Goal: Task Accomplishment & Management: Complete application form

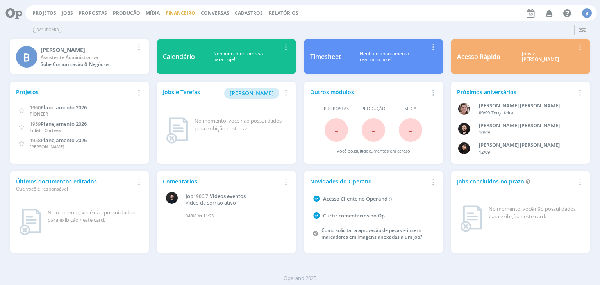
click at [168, 13] on link "Financeiro" at bounding box center [181, 13] width 30 height 7
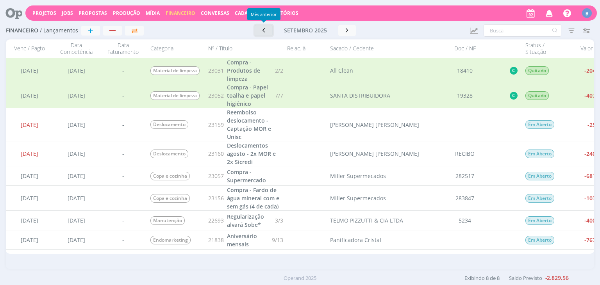
click at [263, 31] on icon "button" at bounding box center [264, 30] width 8 height 7
click at [263, 31] on icon "button" at bounding box center [266, 29] width 8 height 7
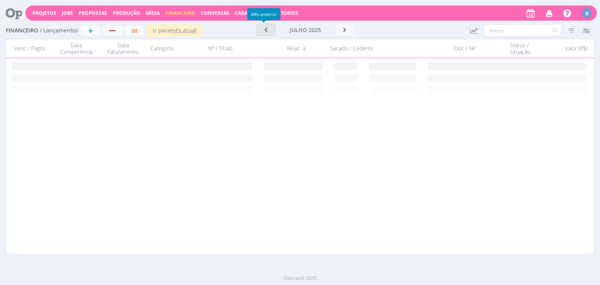
click at [263, 31] on icon "button" at bounding box center [266, 29] width 8 height 7
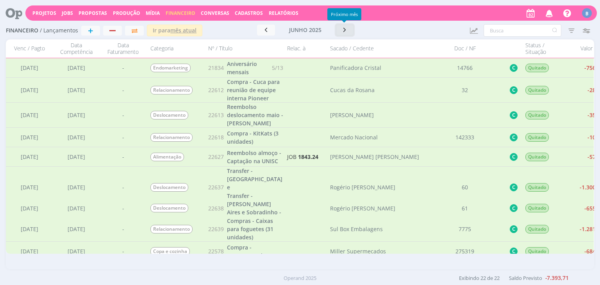
click at [336, 28] on button "button" at bounding box center [345, 30] width 18 height 11
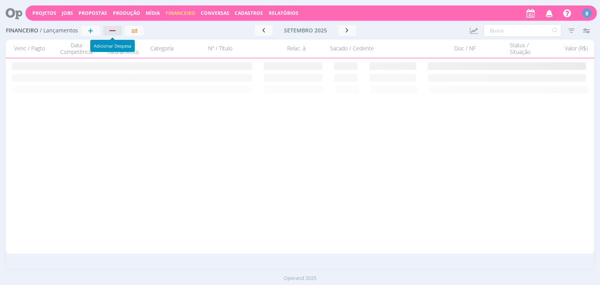
click at [111, 30] on div "button" at bounding box center [112, 30] width 6 height 1
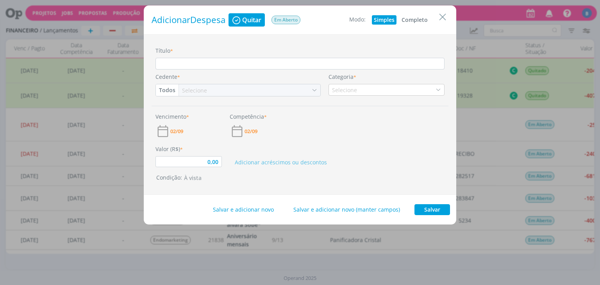
click at [411, 16] on button "Completo" at bounding box center [415, 19] width 30 height 9
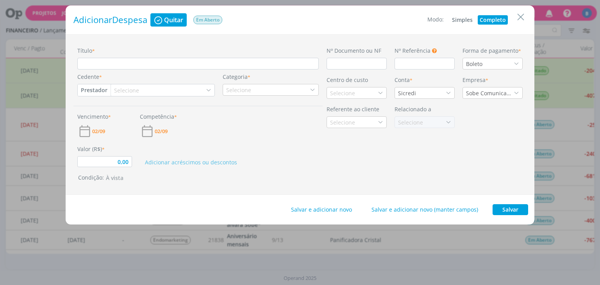
type input "0,00"
click at [133, 64] on input "Título *" at bounding box center [197, 64] width 241 height 12
paste input "Reembolso deslocamento maio - [PERSON_NAME]"
type input "Reembolso deslocamento maio - [PERSON_NAME]"
type input "0,00"
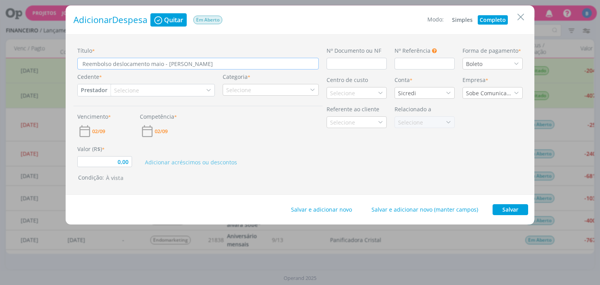
click at [163, 62] on input "Reembolso deslocamento maio - [PERSON_NAME]" at bounding box center [197, 64] width 241 height 12
type input "Reembolso deslocamento mai - Beatriz Hoesker"
type input "0,00"
type input "Reembolso deslocamento ma - Beatriz Hoesker"
type input "0,00"
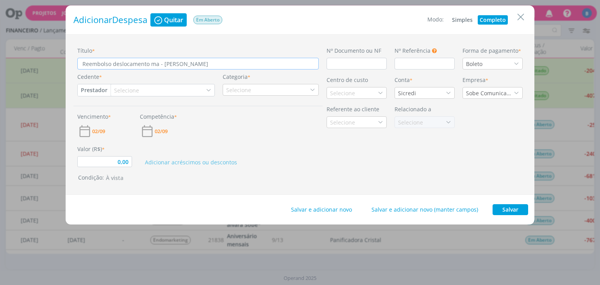
type input "Reembolso deslocamento m - Beatriz Hoesker"
type input "0,00"
type input "Reembolso deslocamento - Beatriz Hoesker"
type input "0,00"
type input "Reembolso deslocamento - Beatriz Hoesker"
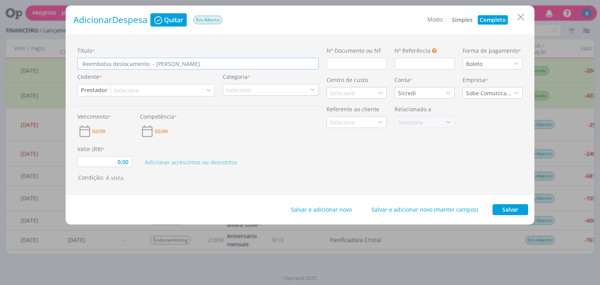
type input "0,00"
type input "Reembolso deslocamento - Beatriz Hoesker"
type input "0,00"
type input "Reembolso deslocamento a - Beatriz Hoesker"
type input "0,00"
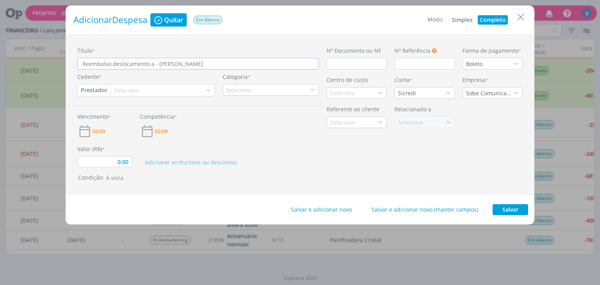
type input "Reembolso deslocamento ag - Beatriz Hoesker"
type input "0,00"
type input "Reembolso deslocamento ago - Beatriz Hoesker"
type input "0,00"
type input "Reembolso deslocamento agos - Beatriz Hoesker"
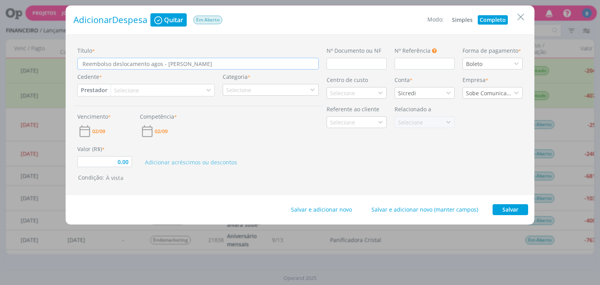
type input "0,00"
type input "Reembolso deslocamento agost - Beatriz Hoesker"
type input "0,00"
type input "Reembolso deslocamento agosto - [PERSON_NAME]"
type input "0,00"
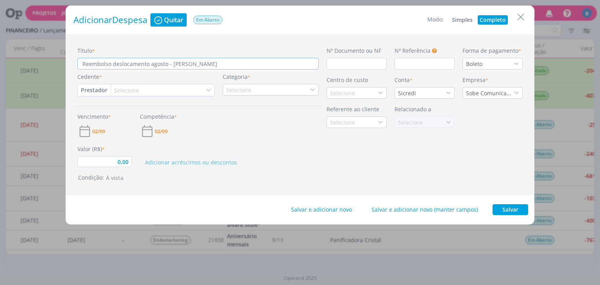
click at [102, 89] on button "Prestador" at bounding box center [94, 90] width 33 height 12
type input "Reembolso deslocamento agosto - [PERSON_NAME]"
drag, startPoint x: 96, startPoint y: 152, endPoint x: 100, endPoint y: 142, distance: 10.5
click at [96, 152] on link "Colaborador" at bounding box center [109, 153] width 62 height 13
type input "0,00"
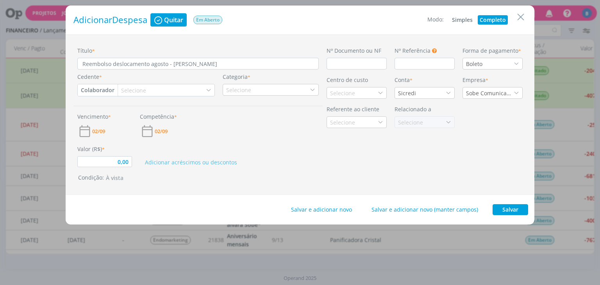
click at [137, 91] on div "Selecione" at bounding box center [134, 90] width 27 height 8
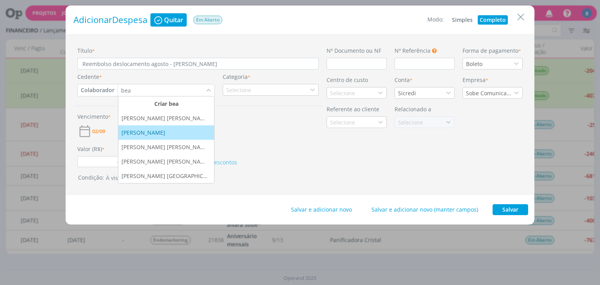
type input "bea"
click at [143, 130] on div "[PERSON_NAME]" at bounding box center [144, 133] width 45 height 8
type input "0,00"
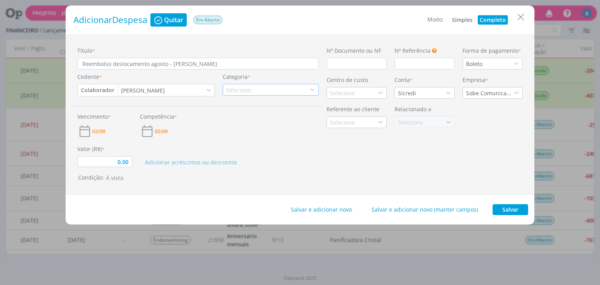
click at [256, 85] on div "Selecione" at bounding box center [271, 90] width 96 height 12
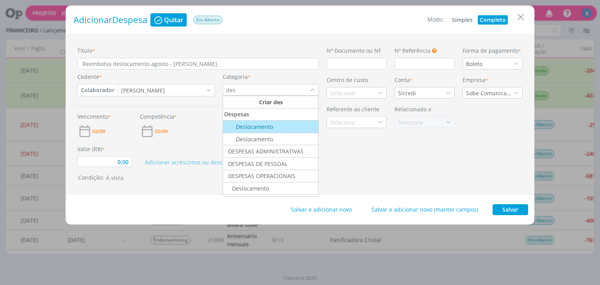
type input "des"
click at [257, 128] on div "Deslocamento" at bounding box center [248, 127] width 49 height 8
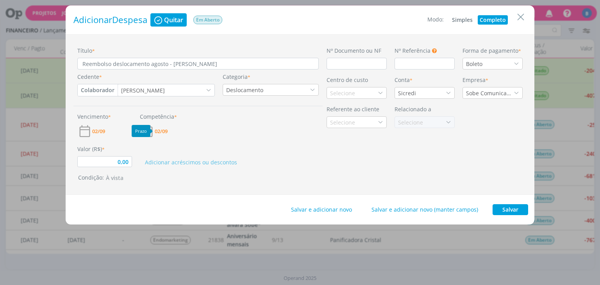
click at [164, 132] on span "02/09" at bounding box center [161, 131] width 13 height 5
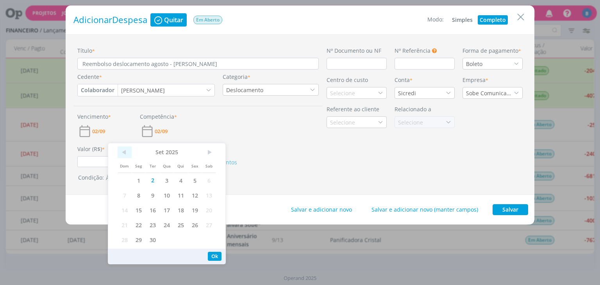
click at [123, 152] on span "<" at bounding box center [125, 153] width 14 height 12
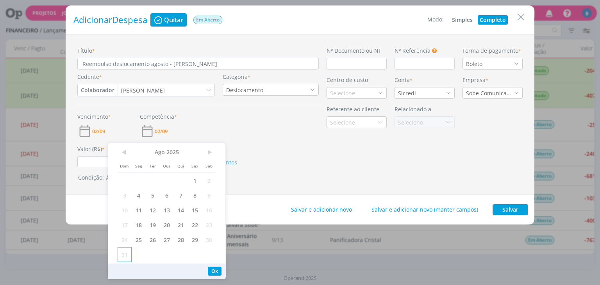
click at [125, 257] on span "31" at bounding box center [125, 254] width 14 height 15
click at [100, 130] on span "02/09" at bounding box center [98, 131] width 13 height 5
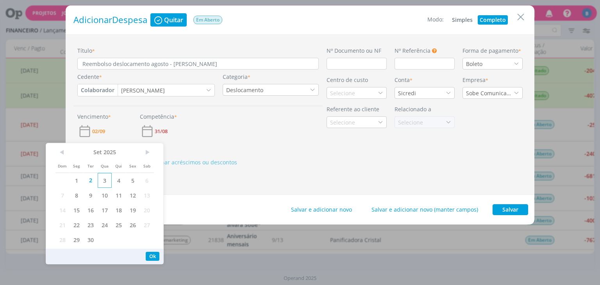
click at [105, 182] on span "3" at bounding box center [105, 180] width 14 height 15
click at [212, 142] on div "Valor (R$) * 0,00 Adicionar acréscimos ou descontos" at bounding box center [197, 153] width 249 height 29
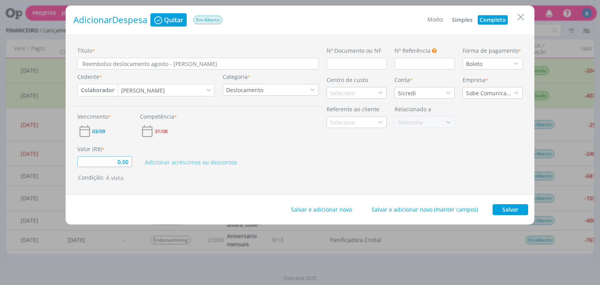
click at [127, 159] on input "0,00" at bounding box center [104, 161] width 55 height 11
click at [334, 64] on input "dialog" at bounding box center [357, 64] width 60 height 12
click at [475, 66] on div "Boleto" at bounding box center [475, 64] width 18 height 8
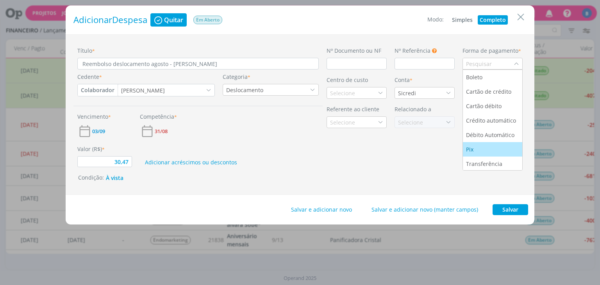
click at [471, 150] on div "Pix" at bounding box center [470, 149] width 9 height 8
type input "30,47"
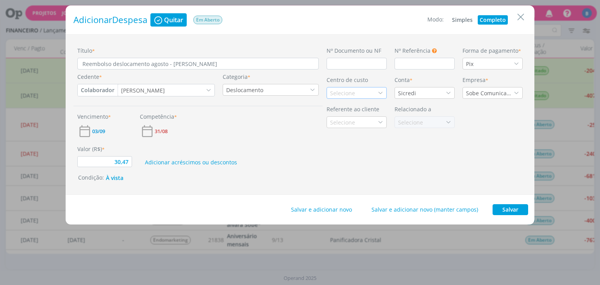
click at [342, 94] on div "Selecione" at bounding box center [343, 93] width 27 height 8
type input "ad"
click at [343, 120] on div "Administrativo" at bounding box center [350, 121] width 40 height 8
click at [505, 210] on button "Salvar" at bounding box center [511, 209] width 36 height 11
type input "30,47"
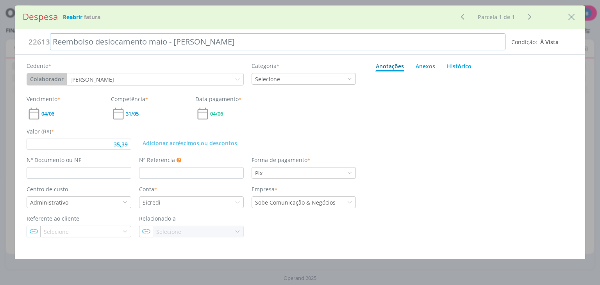
drag, startPoint x: 242, startPoint y: 37, endPoint x: 75, endPoint y: 45, distance: 167.0
click at [39, 31] on div "22613 Reembolso deslocamento maio - [PERSON_NAME] Condição: À [GEOGRAPHIC_DATA]" at bounding box center [300, 41] width 570 height 25
type input "35,39"
